Goal: Information Seeking & Learning: Learn about a topic

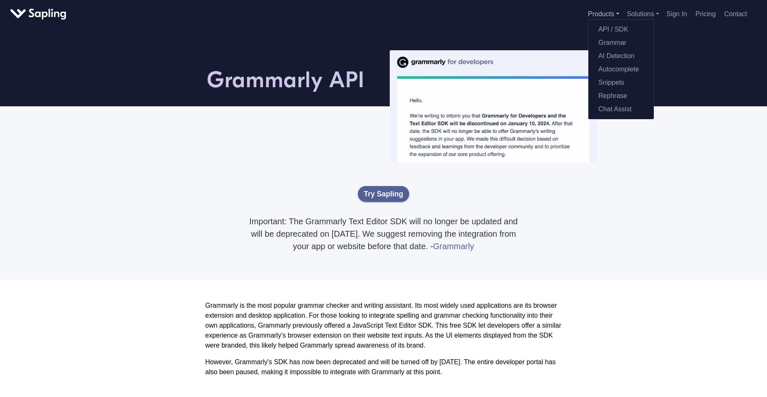
click at [617, 15] on link "Products" at bounding box center [603, 13] width 31 height 7
click at [618, 23] on link "API / SDK" at bounding box center [622, 27] width 66 height 13
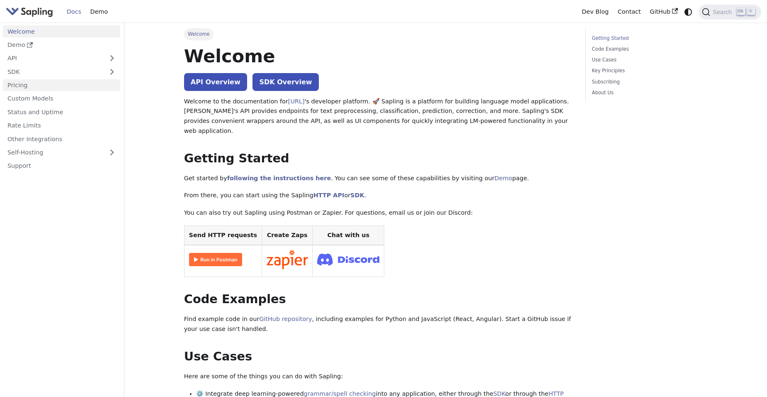
click at [17, 85] on link "Pricing" at bounding box center [61, 85] width 117 height 12
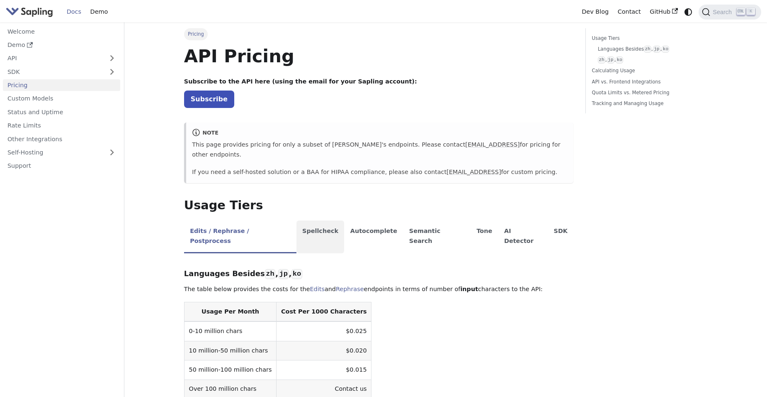
click at [310, 221] on li "Spellcheck" at bounding box center [321, 236] width 48 height 33
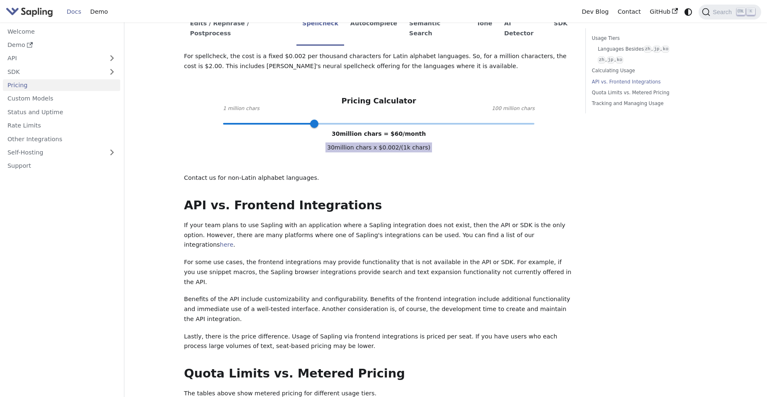
scroll to position [249, 0]
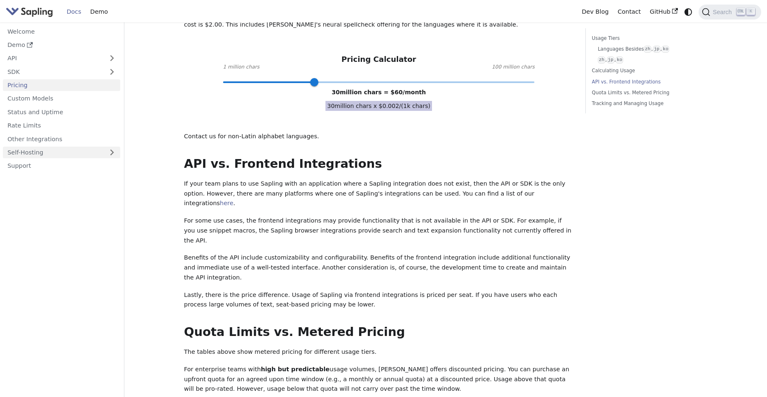
click at [41, 156] on link "Self-Hosting" at bounding box center [61, 152] width 117 height 12
click at [41, 177] on link "Hosting Integrations" at bounding box center [63, 179] width 113 height 12
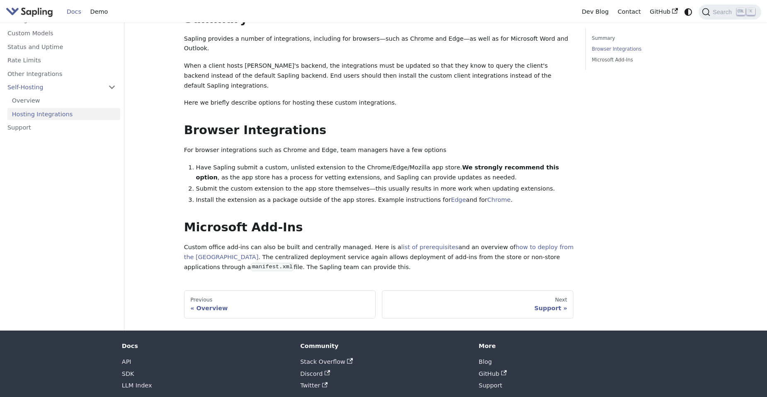
scroll to position [68, 0]
